Goal: Navigation & Orientation: Find specific page/section

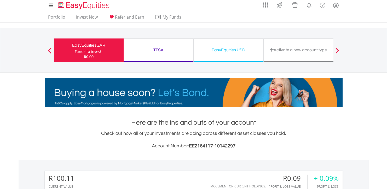
scroll to position [8, 0]
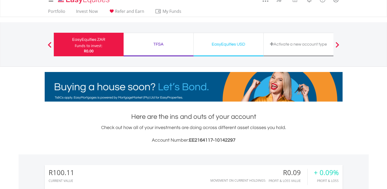
click at [141, 40] on div "TFSA Funds to invest: R0.00" at bounding box center [159, 45] width 70 height 24
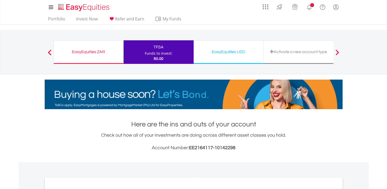
click at [97, 45] on div "EasyEquities ZAR Funds to invest: R0.00" at bounding box center [89, 52] width 70 height 24
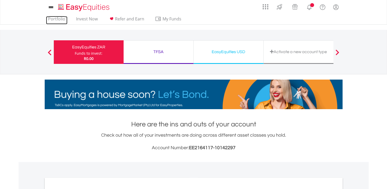
click at [56, 19] on link "Portfolio" at bounding box center [56, 20] width 21 height 8
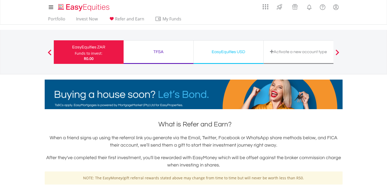
click at [345, 52] on div "EasyEquities ZAR Funds to invest: R0.00 TFSA Funds to invest: R0.00 EasyEquitie…" at bounding box center [194, 52] width 306 height 44
click at [339, 51] on span at bounding box center [338, 52] width 4 height 6
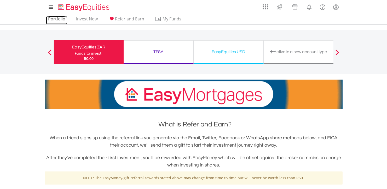
click at [53, 17] on link "Portfolio" at bounding box center [56, 20] width 21 height 8
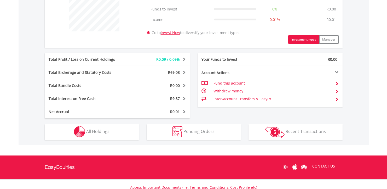
scroll to position [222, 0]
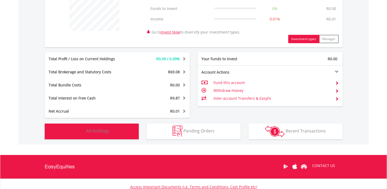
click at [134, 129] on button "Holdings All Holdings" at bounding box center [92, 131] width 94 height 16
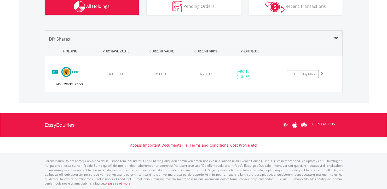
scroll to position [347, 0]
click at [268, 65] on div "﻿ FNB MSCI World Feeder ETF R100.00 R100.10 R20.97 + R0.10 (+ 0.1%) Sell Buy Mo…" at bounding box center [193, 74] width 297 height 36
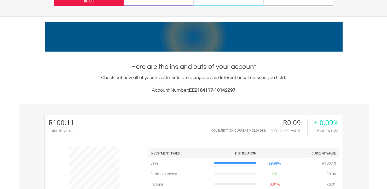
scroll to position [0, 0]
